Goal: Transaction & Acquisition: Purchase product/service

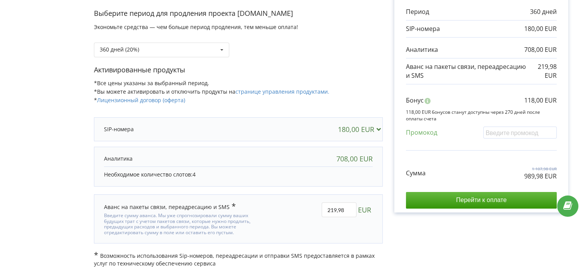
scroll to position [89, 0]
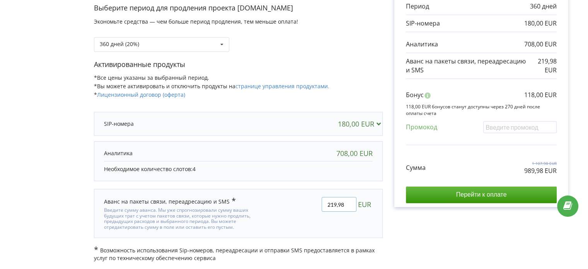
drag, startPoint x: 343, startPoint y: 202, endPoint x: 331, endPoint y: 203, distance: 12.4
click at [331, 203] on input "219,98" at bounding box center [339, 204] width 35 height 15
type input "220"
click at [377, 183] on div "Детали счета на оплату Выберите период для продления проекта pa-na.pl Экономьте…" at bounding box center [294, 107] width 572 height 309
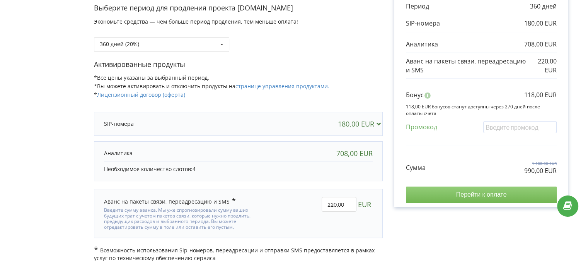
click at [468, 193] on input "Перейти к оплате" at bounding box center [481, 194] width 151 height 16
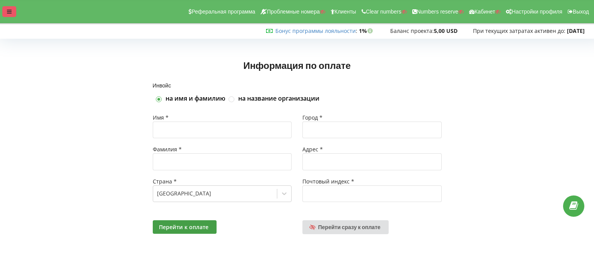
click at [3, 9] on div at bounding box center [9, 11] width 14 height 11
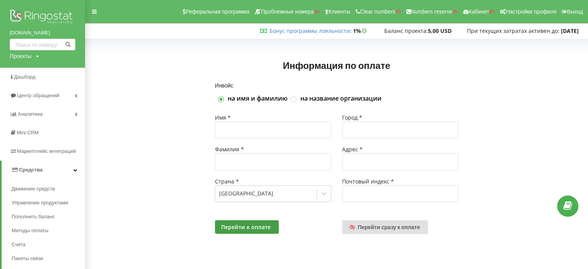
click at [26, 62] on div "[DOMAIN_NAME] Проекты Поиск" at bounding box center [42, 34] width 85 height 68
click at [24, 59] on div "Проекты" at bounding box center [21, 56] width 22 height 8
click at [23, 67] on input "text" at bounding box center [33, 72] width 39 height 11
type input "hygg.com.ua"
click at [64, 69] on span "Поиск" at bounding box center [63, 72] width 13 height 7
